Goal: Task Accomplishment & Management: Complete application form

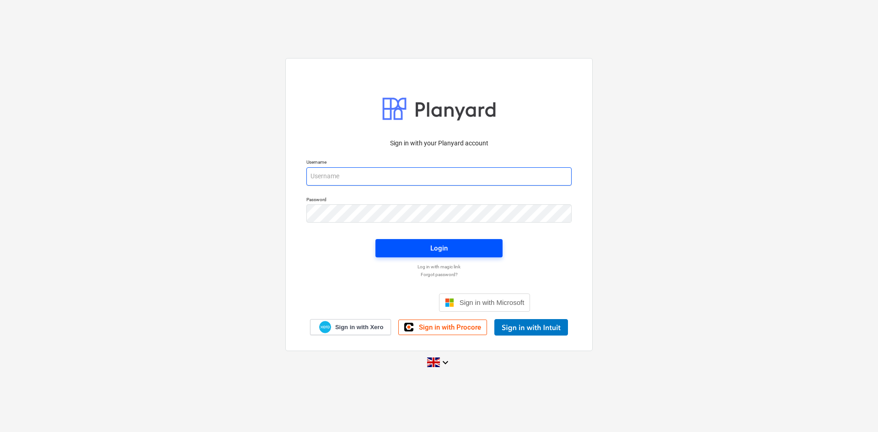
type input "aidan@thehalogroup.co.uk"
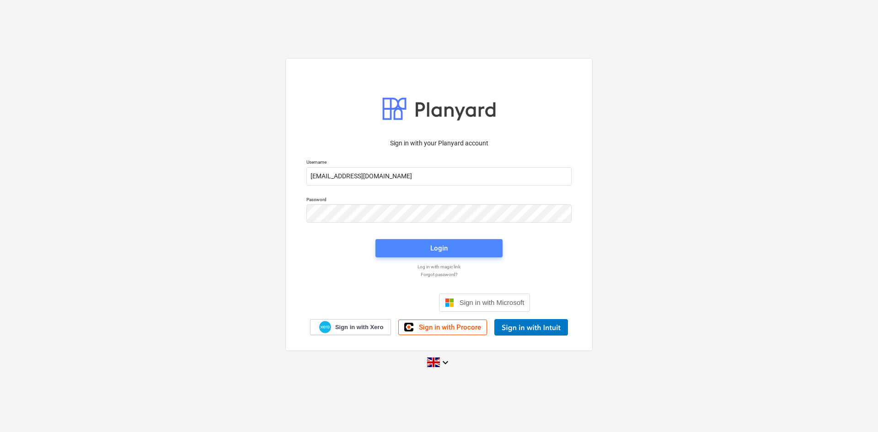
click at [410, 255] on button "Login" at bounding box center [439, 248] width 127 height 18
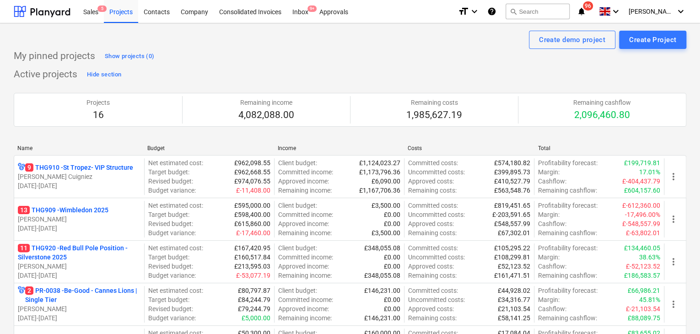
click at [98, 19] on div "Sales 5" at bounding box center [91, 11] width 26 height 23
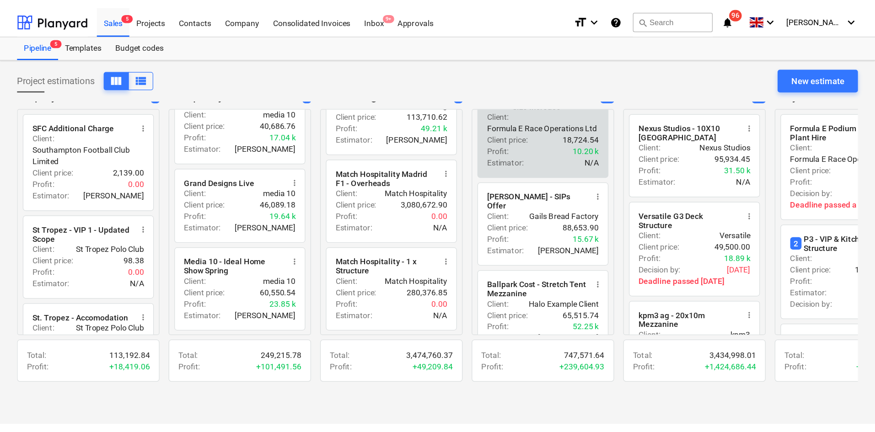
scroll to position [320, 0]
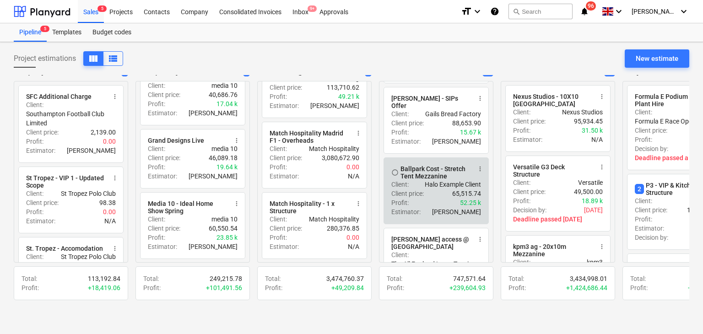
click at [439, 189] on div "Client price : 65,515.74" at bounding box center [436, 193] width 90 height 9
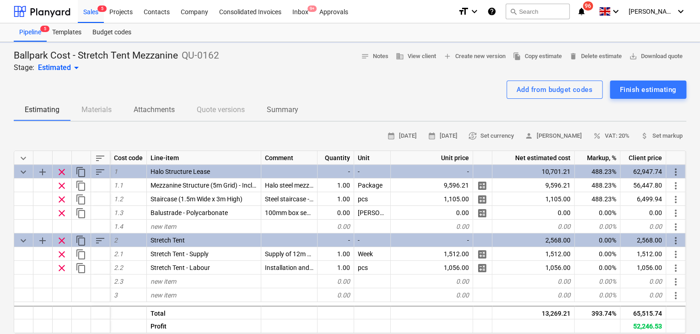
type textarea "x"
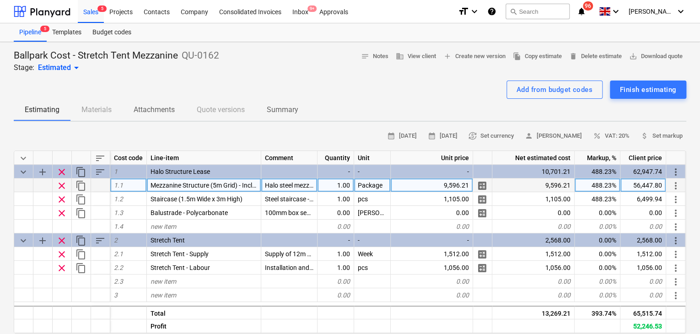
click at [646, 182] on div "56,447.80" at bounding box center [643, 185] width 46 height 14
click at [638, 180] on input "56447.802" at bounding box center [642, 184] width 45 height 13
type input "13109.36"
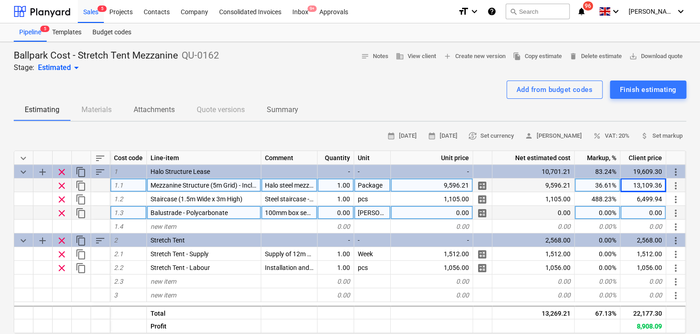
click at [335, 216] on div "0.00" at bounding box center [335, 213] width 37 height 14
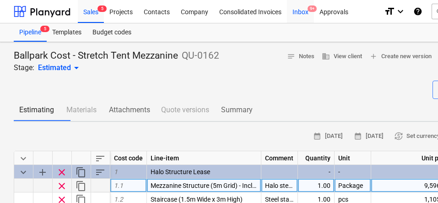
type textarea "x"
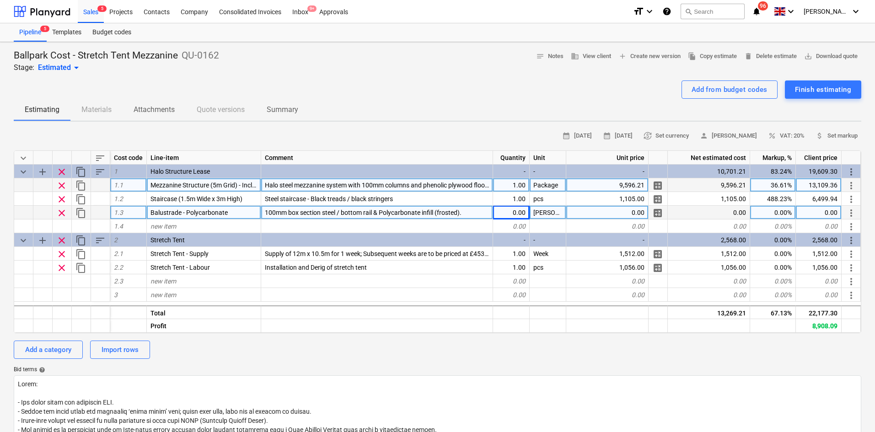
click at [277, 212] on span "100mm box section steel / bottom rail & Polycarbonate infill (frosted)." at bounding box center [363, 212] width 197 height 7
type input "42Lin M 100mm box section steel / bottom rail & Polycarbonate infill (frosted)."
type textarea "x"
click at [517, 211] on div "0.00" at bounding box center [511, 213] width 37 height 14
type input "642.6"
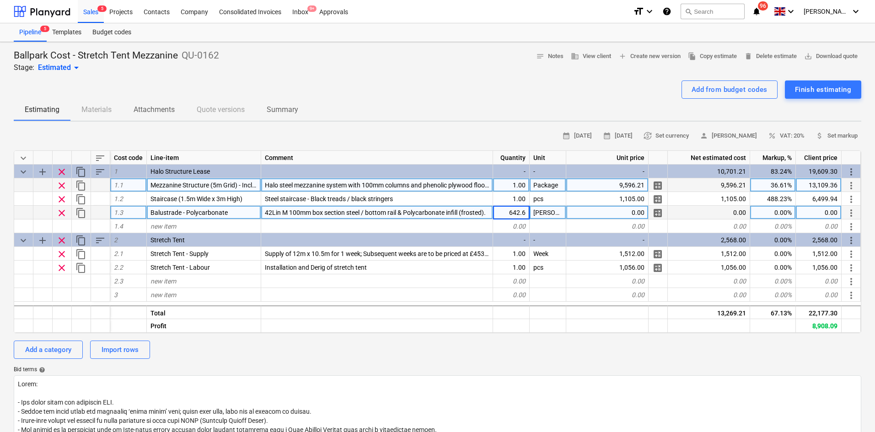
type textarea "x"
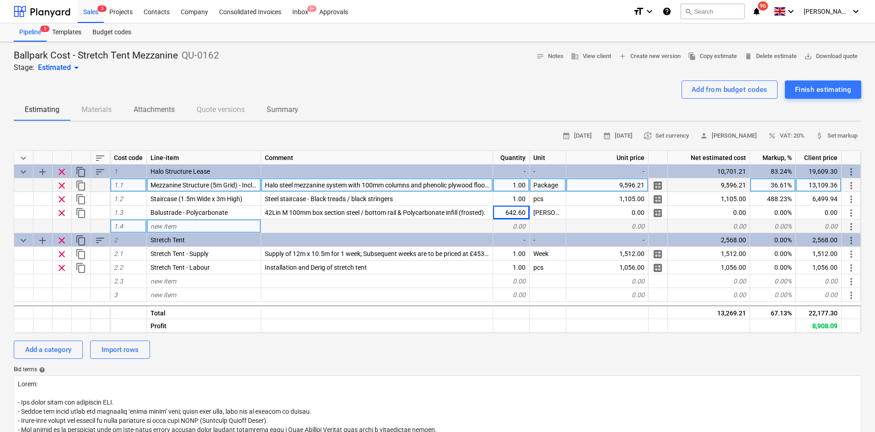
drag, startPoint x: 816, startPoint y: 210, endPoint x: 802, endPoint y: 220, distance: 16.5
click at [815, 218] on div "0.00" at bounding box center [819, 213] width 46 height 14
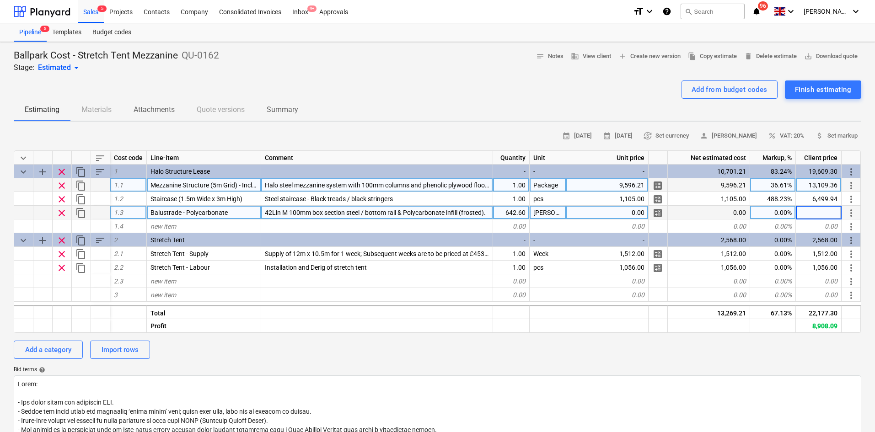
type input "3780"
type textarea "x"
click at [621, 211] on div "3,780.00" at bounding box center [607, 213] width 82 height 14
type input "642.6"
type textarea "x"
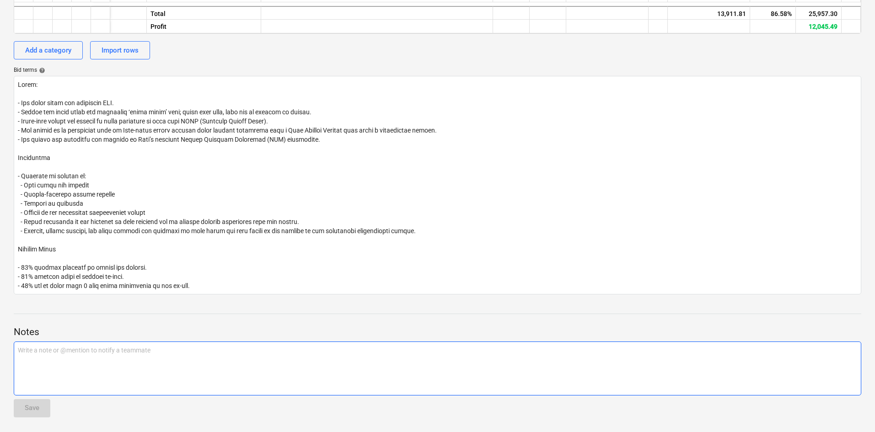
click at [64, 349] on p "Write a note or @mention to notify a teammate ﻿" at bounding box center [437, 350] width 839 height 9
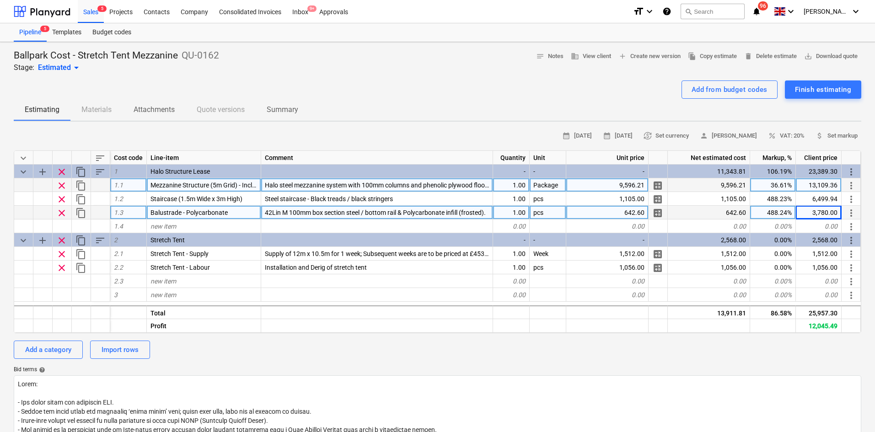
click at [712, 187] on div "9,596.21" at bounding box center [709, 185] width 82 height 14
click at [613, 189] on div "9,596.21" at bounding box center [607, 185] width 82 height 14
type input "45,688.28"
type textarea "x"
click at [829, 190] on div "62,414.63" at bounding box center [819, 185] width 46 height 14
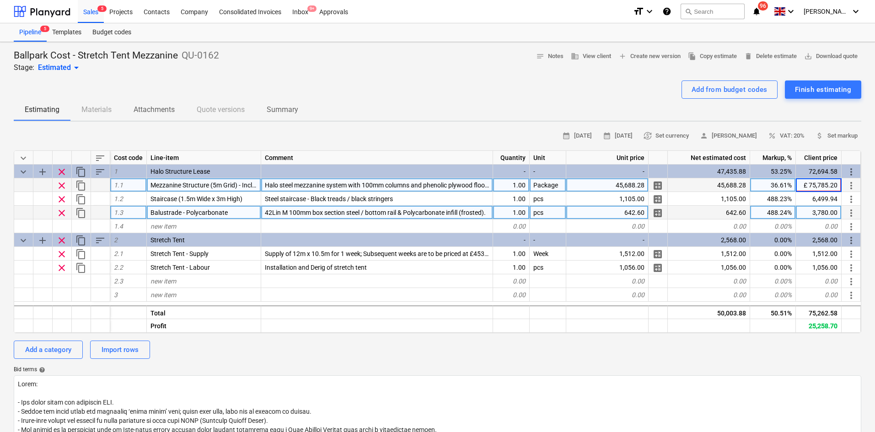
click at [809, 189] on input "£ 75,785.20" at bounding box center [818, 184] width 45 height 13
type input "75,785.20"
type textarea "x"
click at [827, 183] on div "75,785.20" at bounding box center [819, 185] width 46 height 14
click at [805, 185] on input "£ 70,860.28" at bounding box center [818, 184] width 45 height 13
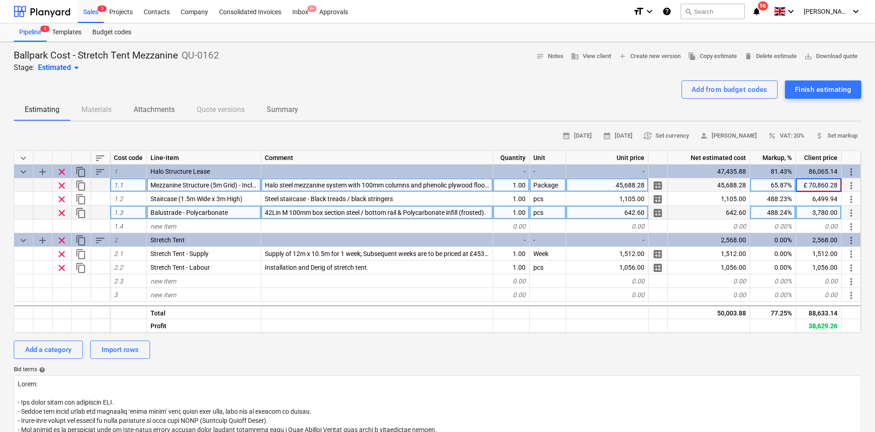
click at [806, 187] on input "£ 70,860.28" at bounding box center [818, 184] width 45 height 13
click at [809, 185] on input "£ 70,860.28" at bounding box center [818, 184] width 45 height 13
type input "70,860.28"
type textarea "x"
click at [632, 185] on div "45,688.28" at bounding box center [607, 185] width 82 height 14
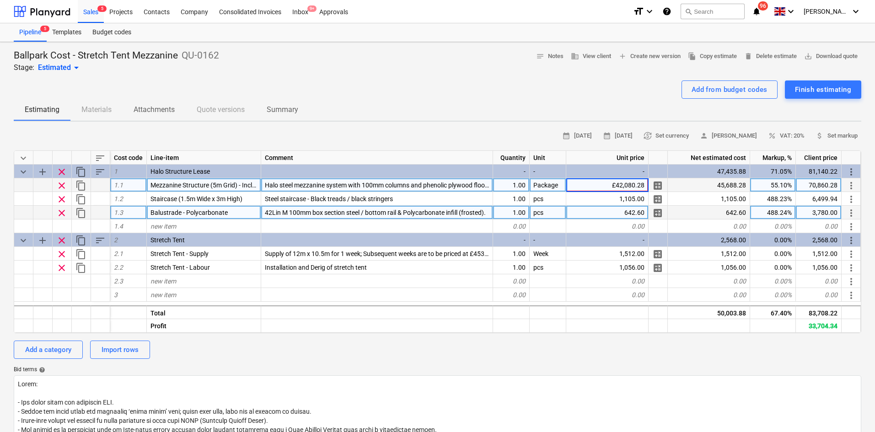
click at [619, 187] on input "£42,080.28" at bounding box center [607, 184] width 82 height 13
click at [618, 187] on input "£42,080.28" at bounding box center [607, 184] width 82 height 13
type input "42,080.28"
type textarea "x"
click at [817, 187] on div "65,264.45" at bounding box center [819, 185] width 46 height 14
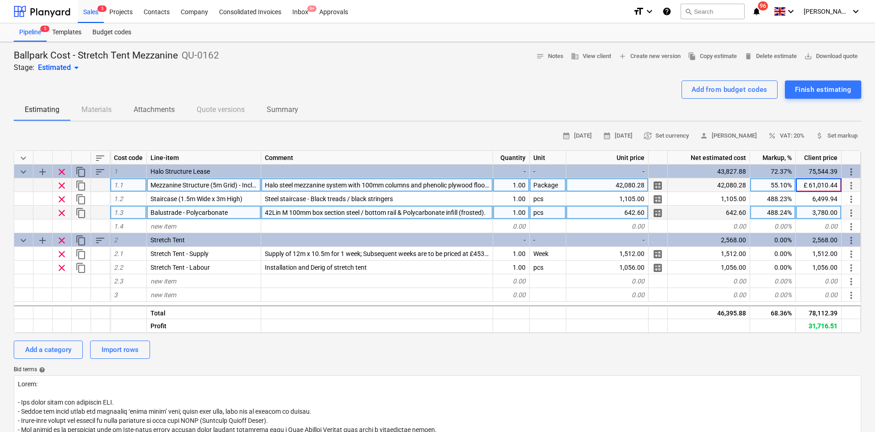
click at [810, 185] on input "£ 61,010.44" at bounding box center [818, 184] width 45 height 13
click at [809, 185] on input "£ 61,010.44" at bounding box center [818, 184] width 45 height 13
type input "61,010.44"
type textarea "x"
click at [630, 187] on div "42,080.28" at bounding box center [607, 185] width 82 height 14
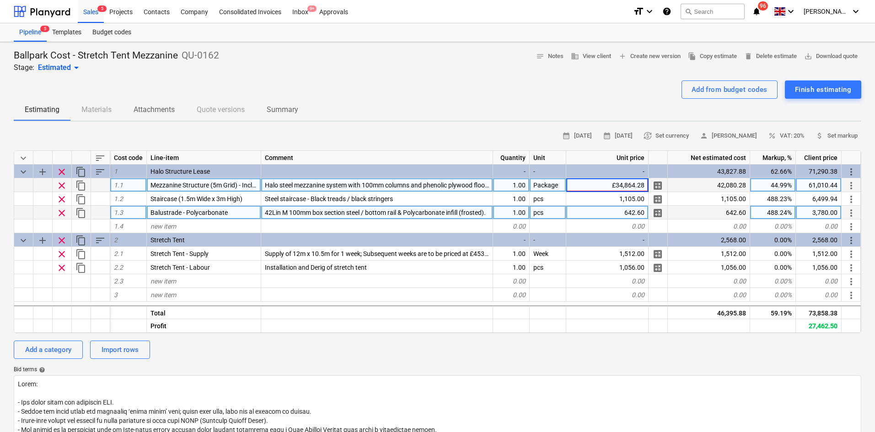
click at [618, 184] on input "£34,864.28" at bounding box center [607, 184] width 82 height 13
type input "34,864.28"
type textarea "x"
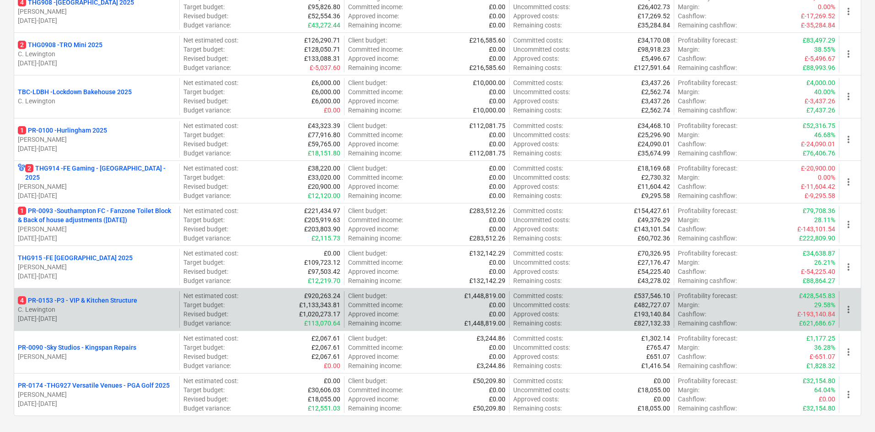
scroll to position [478, 0]
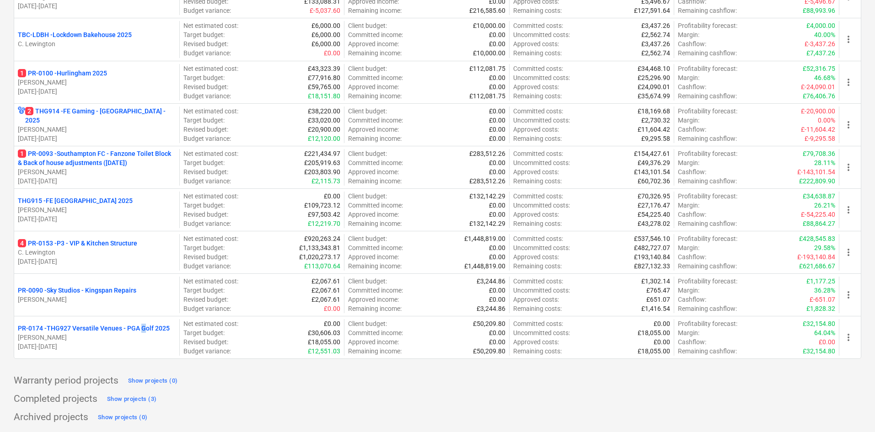
click at [144, 325] on p "PR-0174 - THG927 Versatile Venues - PGA Golf 2025" at bounding box center [94, 328] width 152 height 9
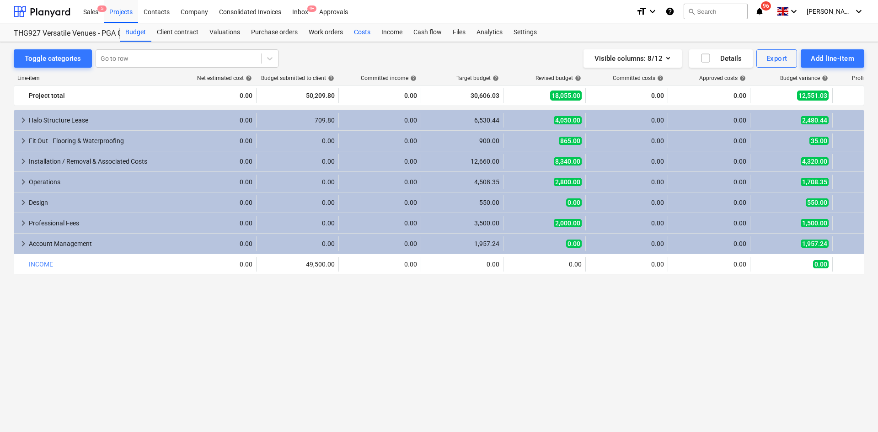
click at [356, 35] on div "Costs" at bounding box center [362, 32] width 27 height 18
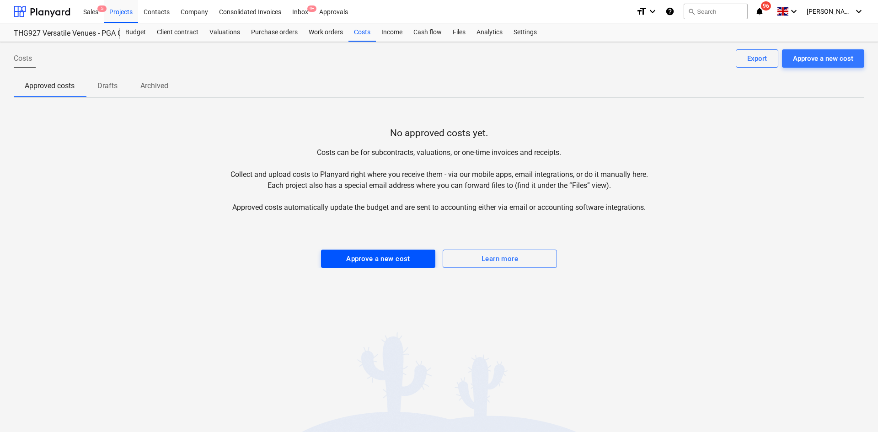
click at [400, 260] on div "Approve a new cost" at bounding box center [378, 259] width 64 height 12
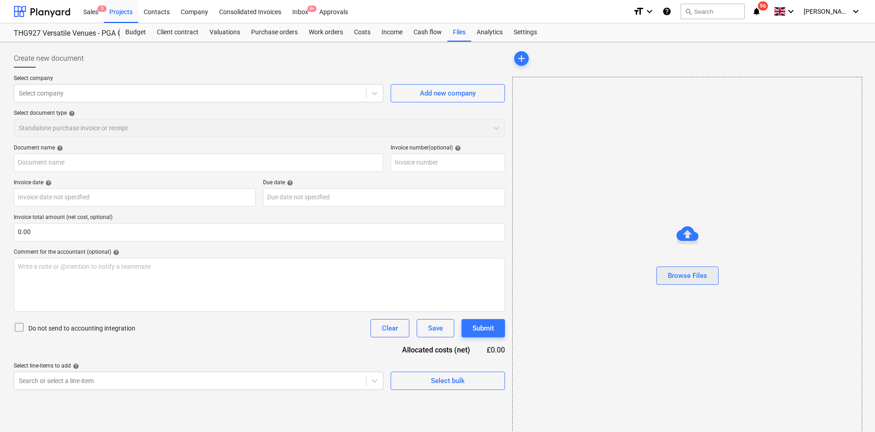
click at [666, 280] on button "Browse Files" at bounding box center [687, 276] width 62 height 18
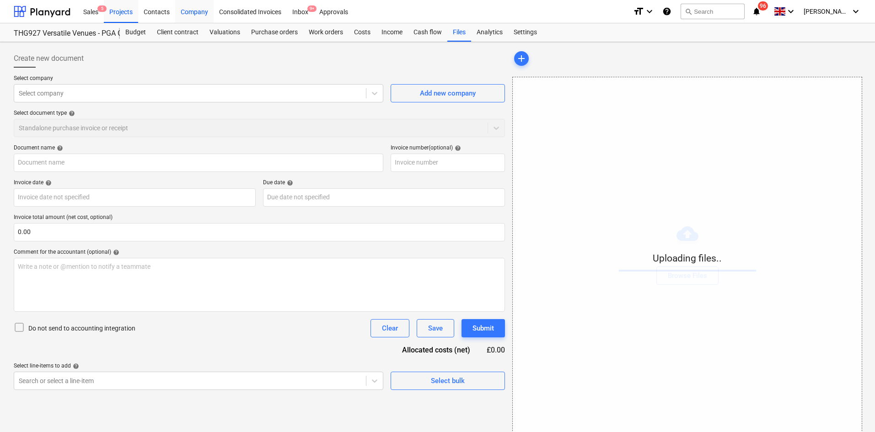
type input "Versatile membrane.pdf"
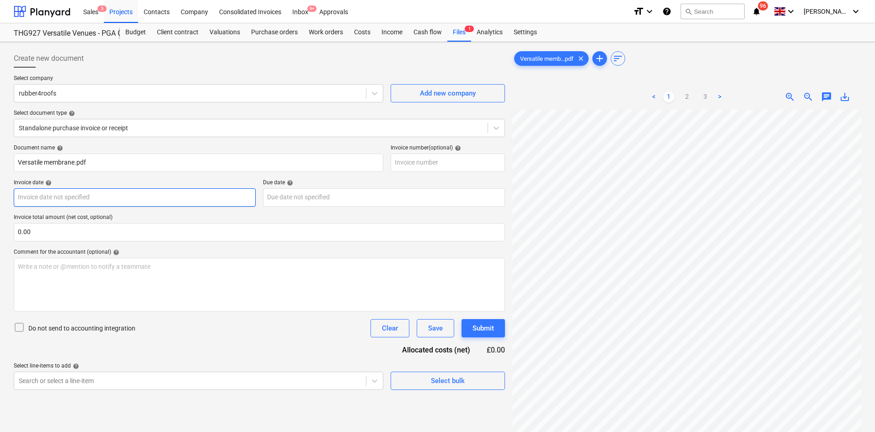
click at [119, 200] on body "Sales 5 Projects Contacts Company Consolidated Invoices Inbox 9+ Approvals form…" at bounding box center [437, 216] width 875 height 432
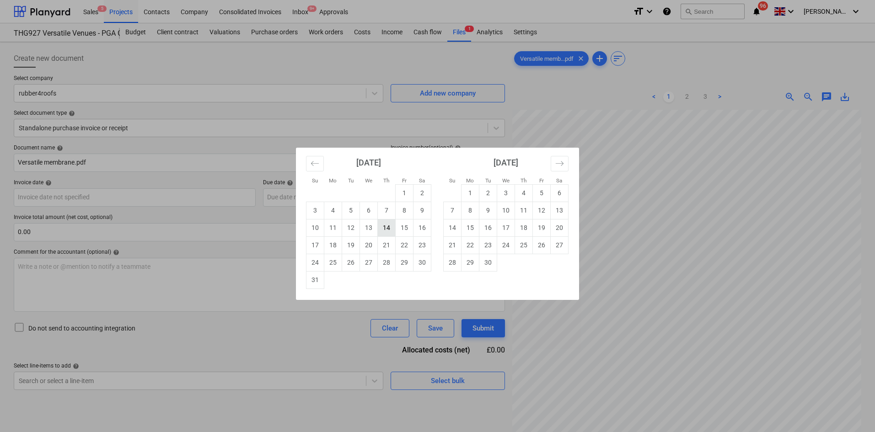
click at [389, 227] on td "14" at bounding box center [387, 227] width 18 height 17
type input "14 Aug 2025"
click at [317, 199] on body "Sales 5 Projects Contacts Company Consolidated Invoices Inbox 9+ Approvals form…" at bounding box center [437, 216] width 875 height 432
click at [408, 231] on td "15" at bounding box center [405, 227] width 18 height 17
type input "15 Aug 2025"
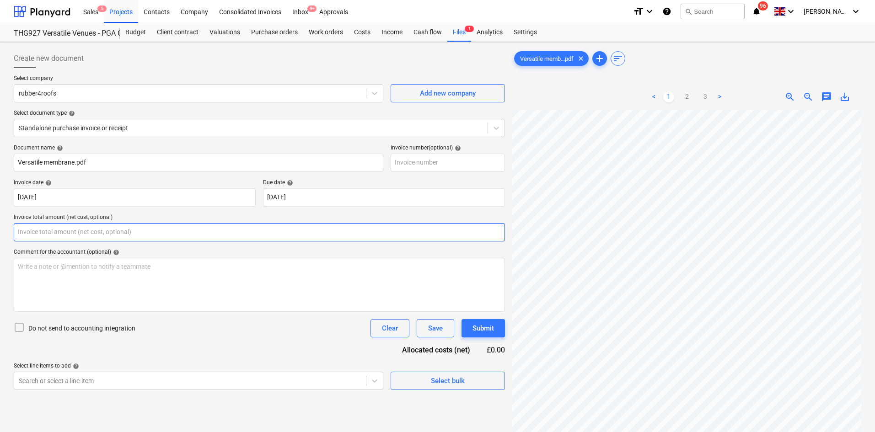
click at [240, 229] on input "text" at bounding box center [259, 232] width 491 height 18
type input "0.00"
click at [687, 104] on div "< 1 2 3 >" at bounding box center [687, 97] width 112 height 26
click at [686, 96] on link "2" at bounding box center [687, 96] width 11 height 11
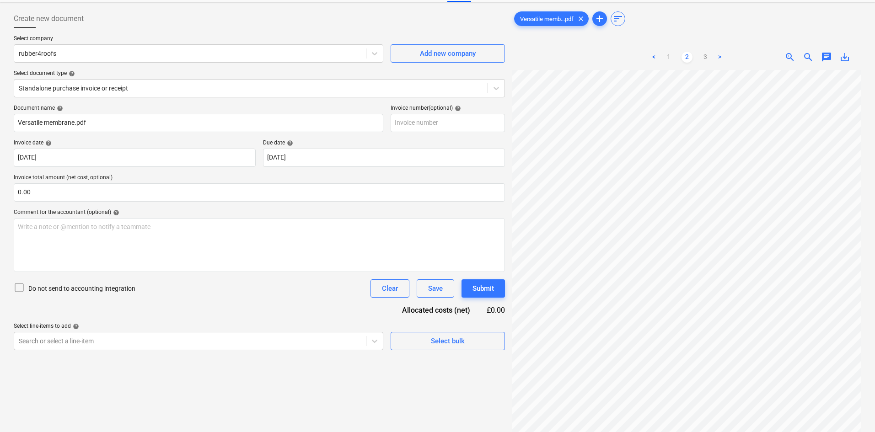
scroll to position [91, 0]
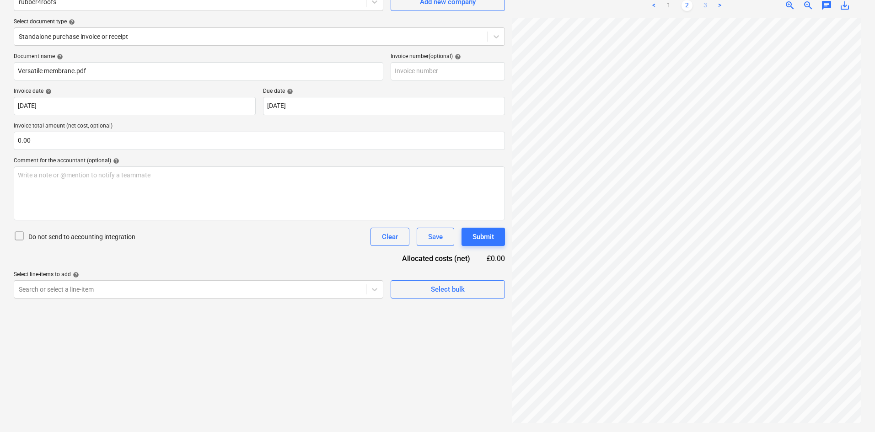
click at [700, 9] on link "3" at bounding box center [705, 5] width 11 height 11
click at [164, 146] on input "text" at bounding box center [259, 141] width 491 height 18
paste input "888.63"
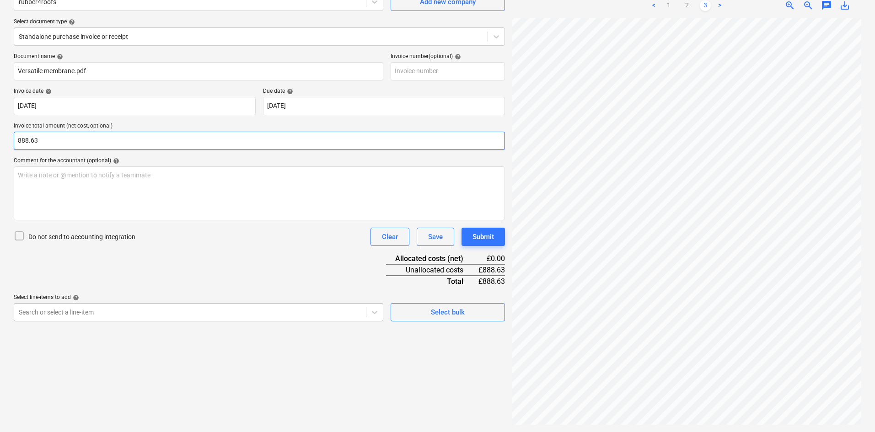
type input "888.63"
click at [111, 310] on body "Sales 5 Projects Contacts Company Consolidated Invoices Inbox 9+ Approvals form…" at bounding box center [437, 125] width 875 height 432
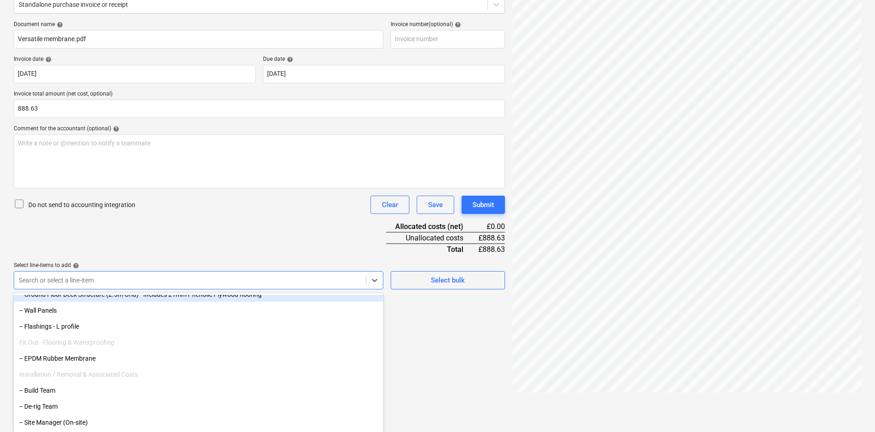
scroll to position [91, 0]
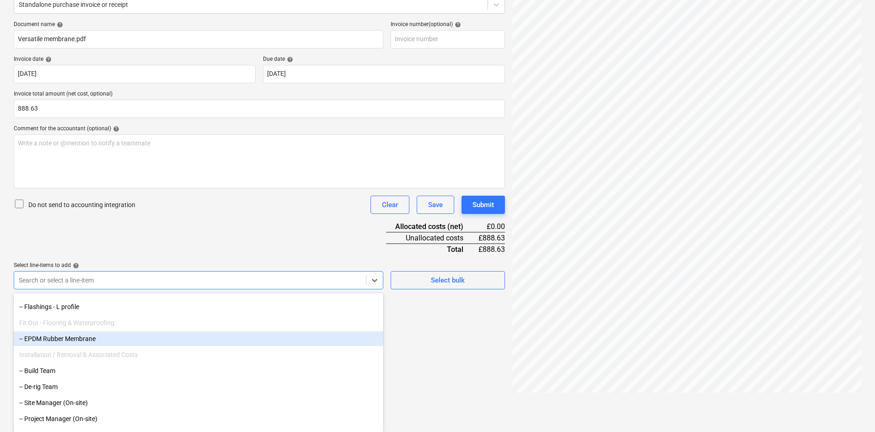
click at [60, 338] on div "-- EPDM Rubber Membrane" at bounding box center [199, 339] width 370 height 15
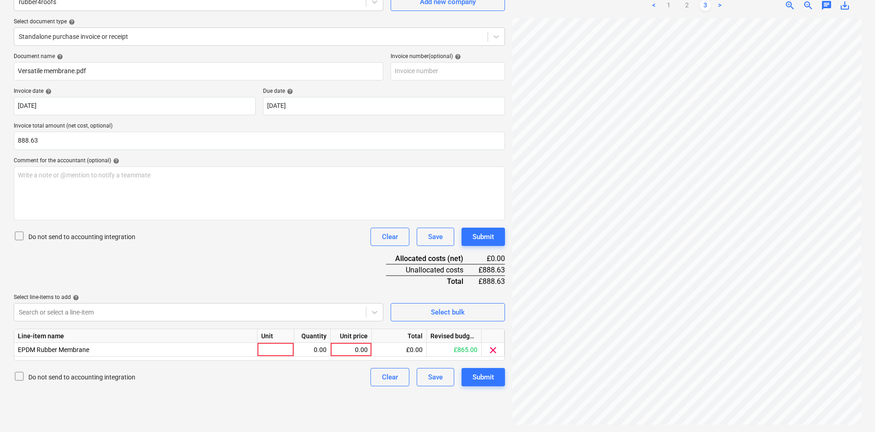
click at [238, 227] on div "Document name help Versatile membrane.pdf Invoice number (optional) help Invoic…" at bounding box center [259, 219] width 491 height 333
click at [279, 347] on div at bounding box center [276, 350] width 37 height 14
type input "Package"
click at [489, 377] on div "Submit" at bounding box center [483, 377] width 21 height 12
